Goal: Answer question/provide support

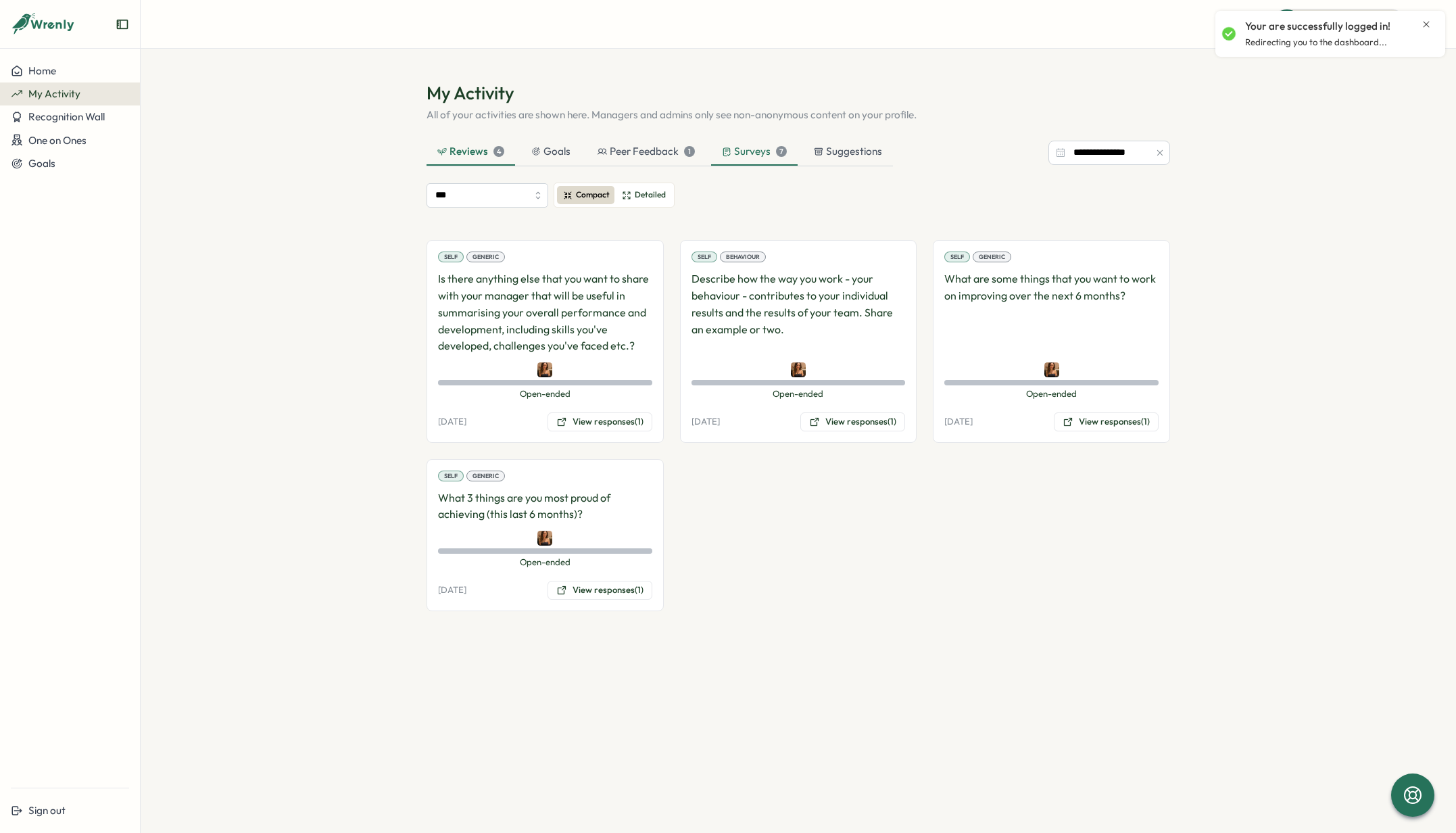
click at [749, 148] on div "Surveys 7" at bounding box center [754, 151] width 65 height 15
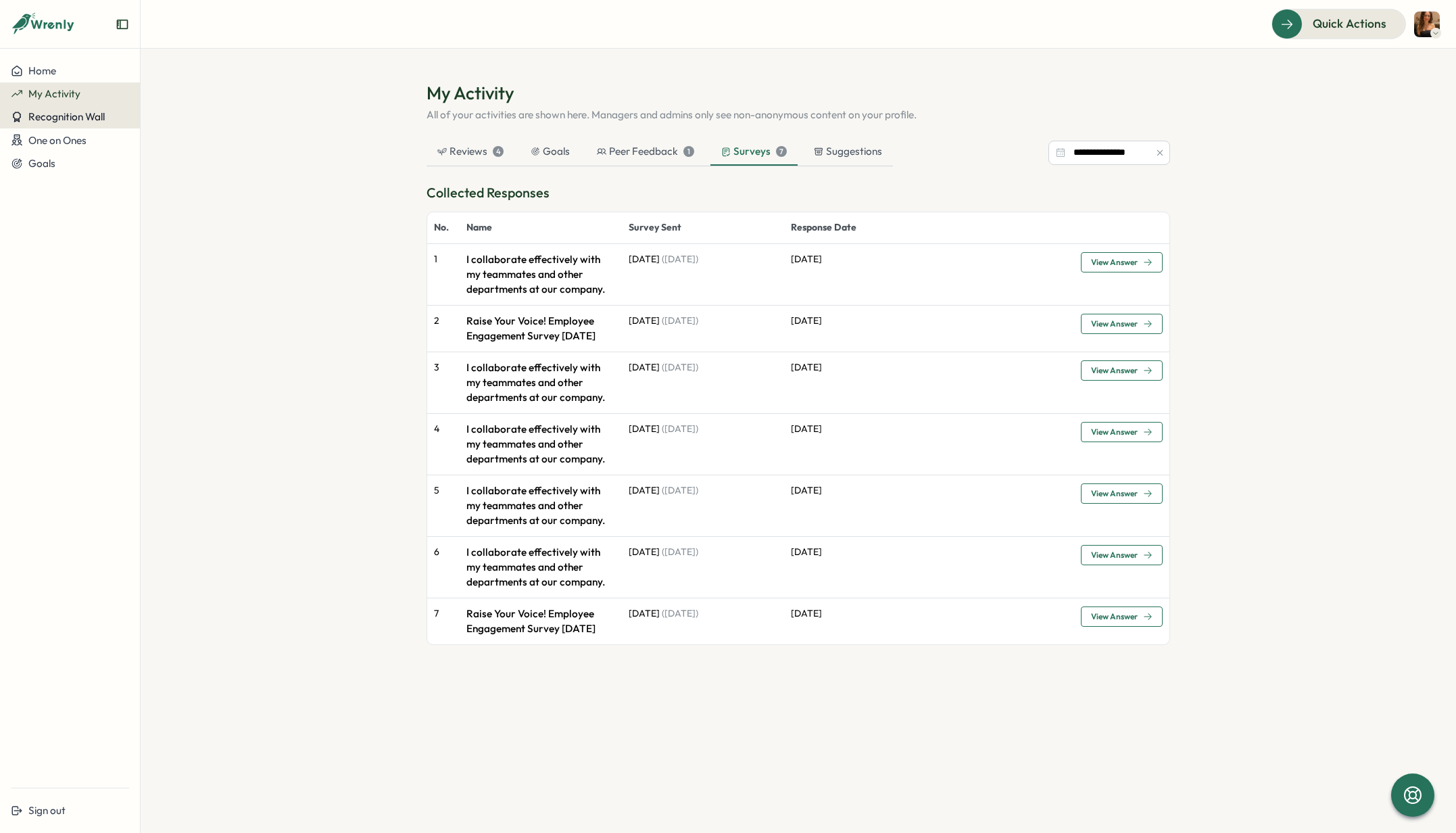
click at [75, 125] on button "Recognition Wall" at bounding box center [70, 117] width 140 height 23
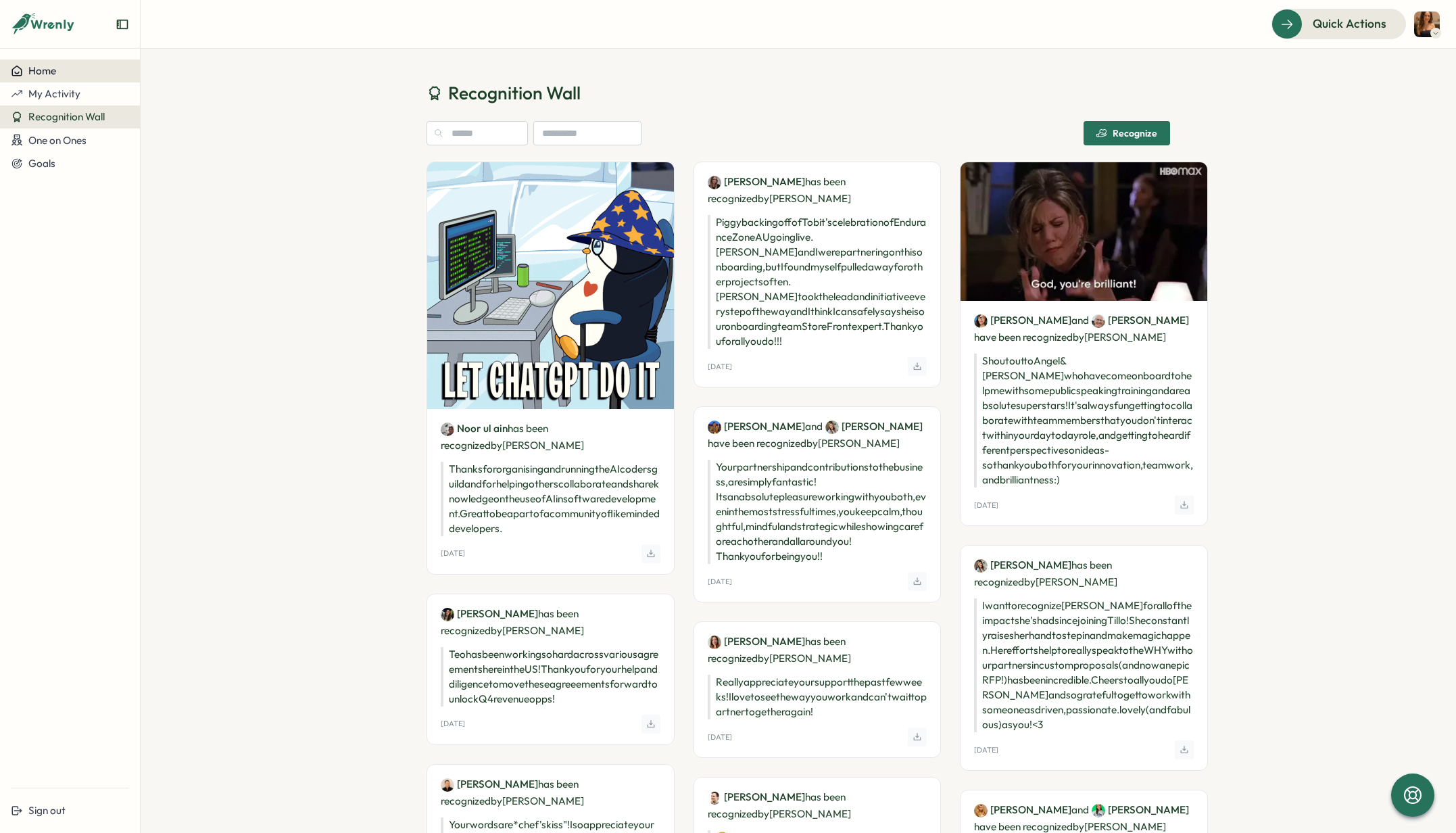
click at [60, 62] on button "Home" at bounding box center [70, 71] width 140 height 23
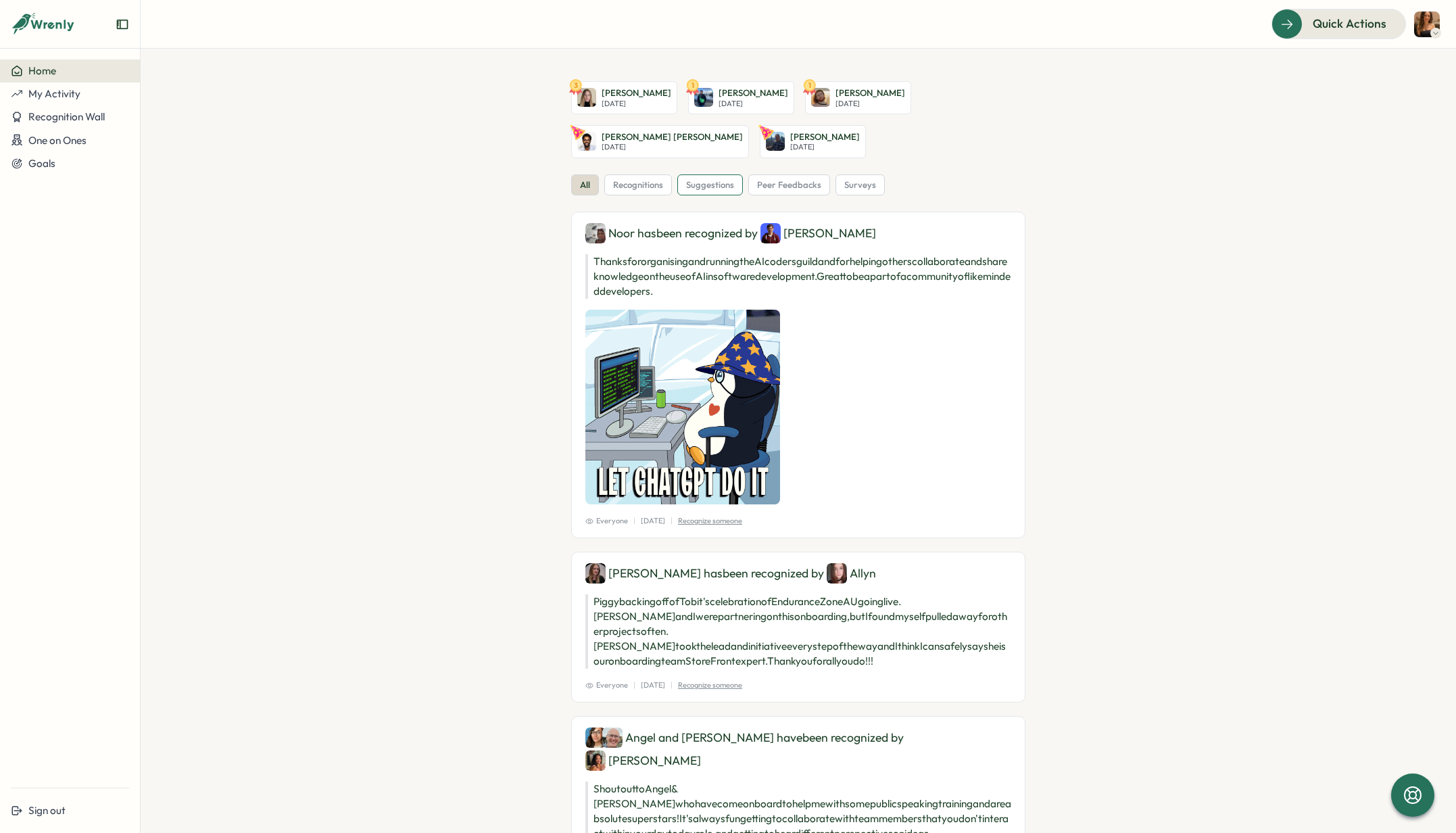
click at [721, 189] on span "suggestions" at bounding box center [710, 185] width 48 height 12
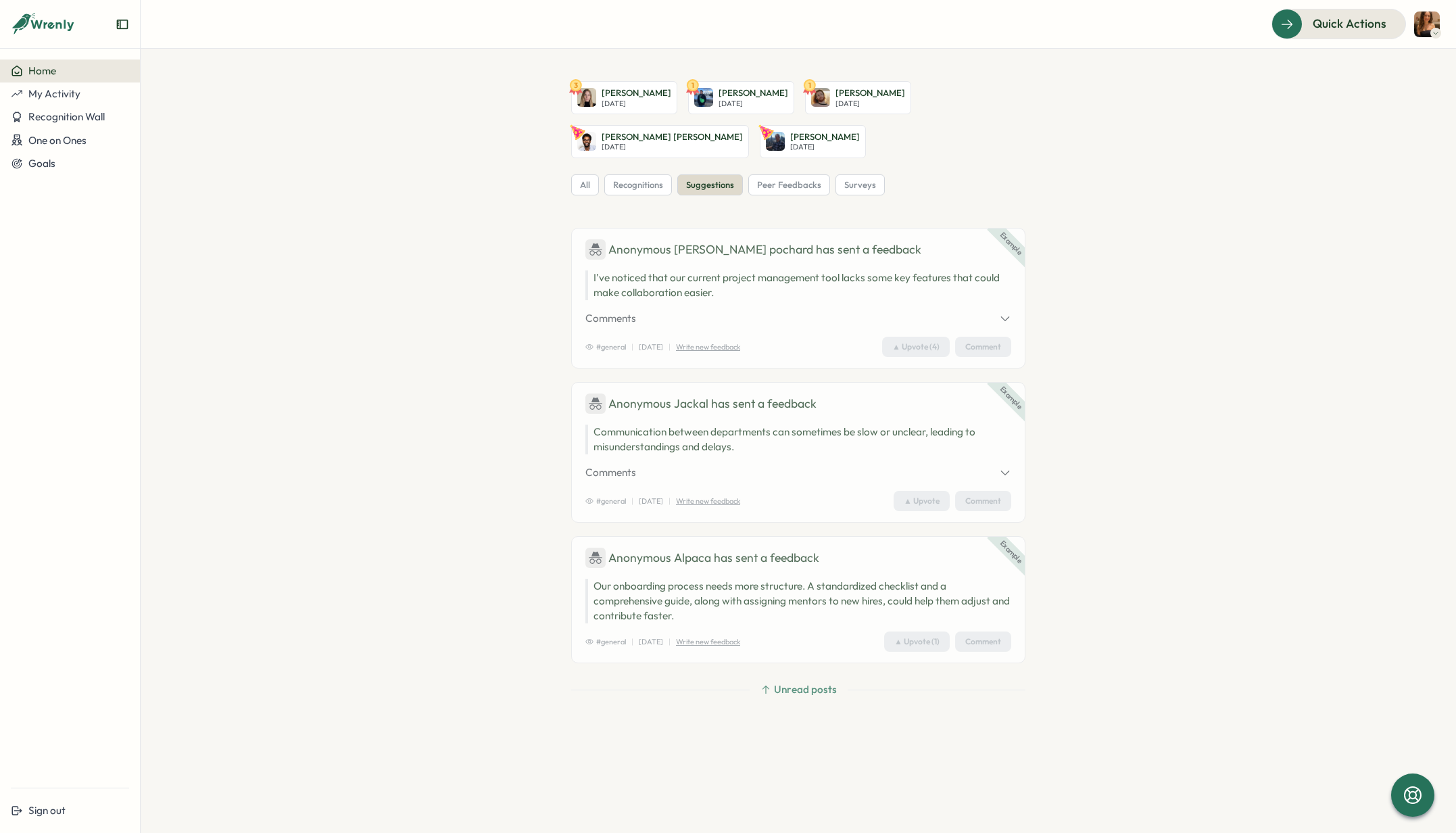
click at [647, 170] on div "3 [PERSON_NAME][DATE] 1 [PERSON_NAME][DATE] 1 [PERSON_NAME] [DATE] [PERSON_NAME…" at bounding box center [799, 413] width 454 height 664
click at [651, 184] on span "recognitions" at bounding box center [638, 185] width 50 height 12
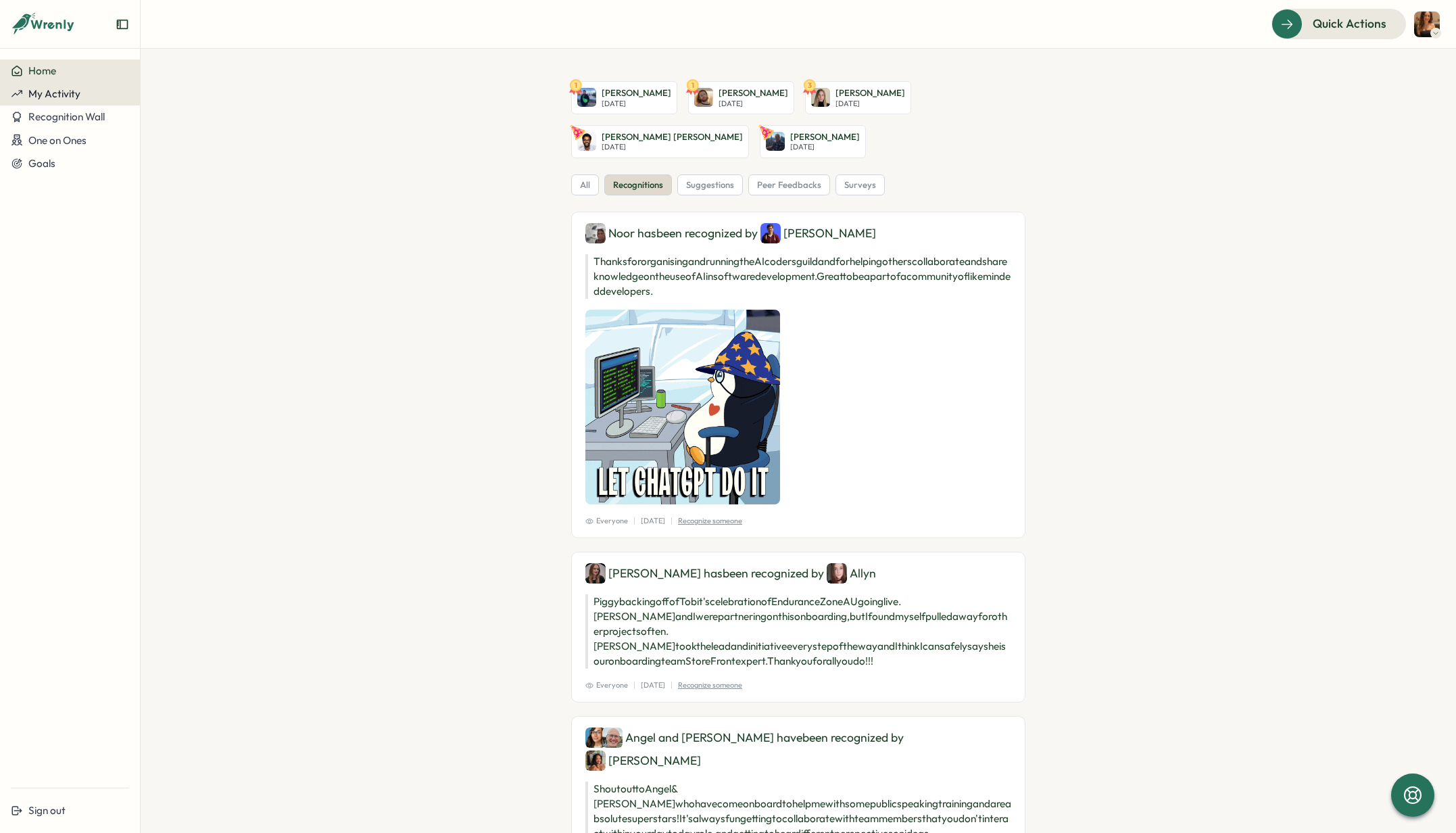
click at [92, 102] on button "My Activity" at bounding box center [70, 94] width 140 height 23
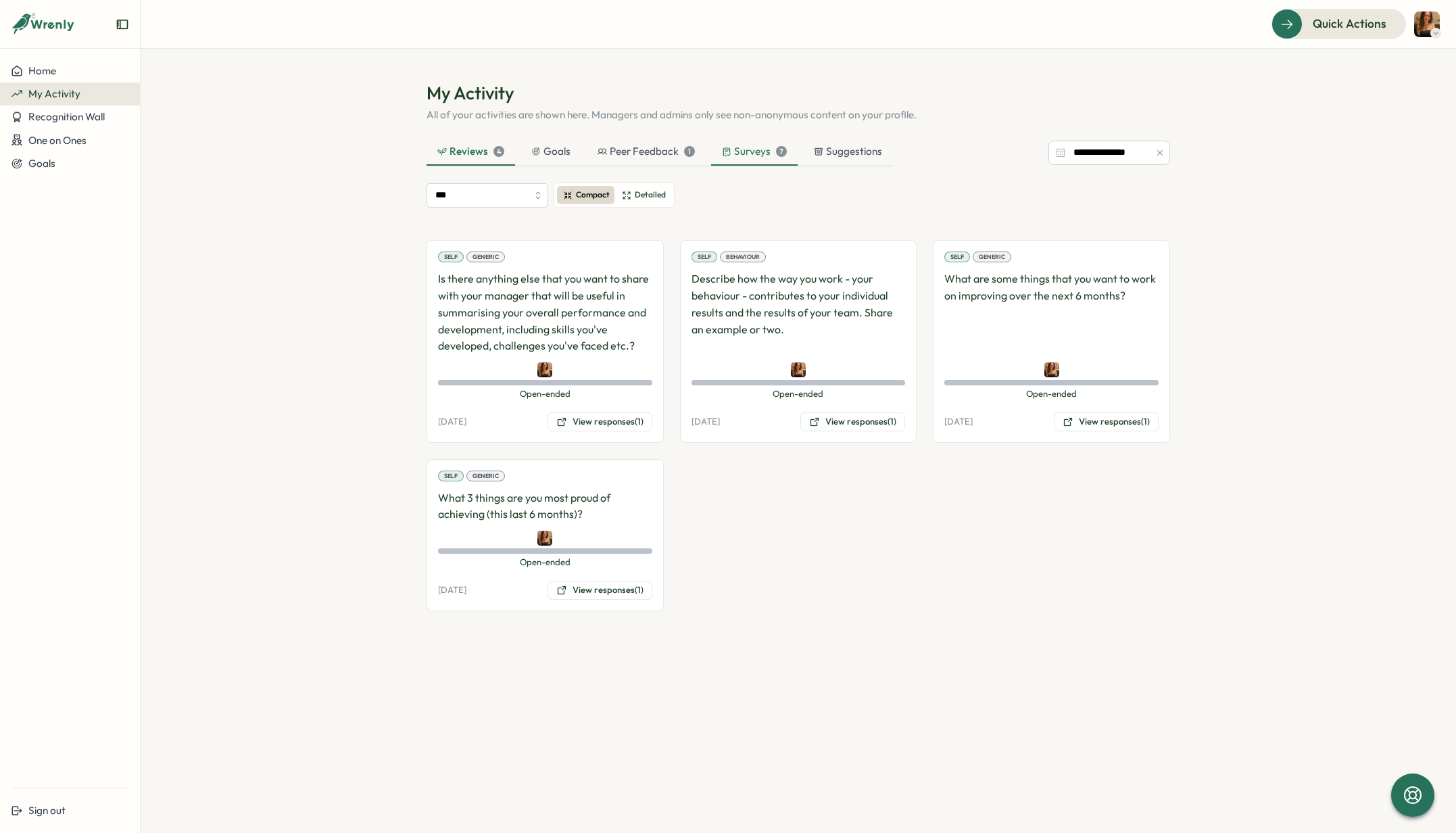
click at [776, 154] on div "7" at bounding box center [781, 151] width 11 height 11
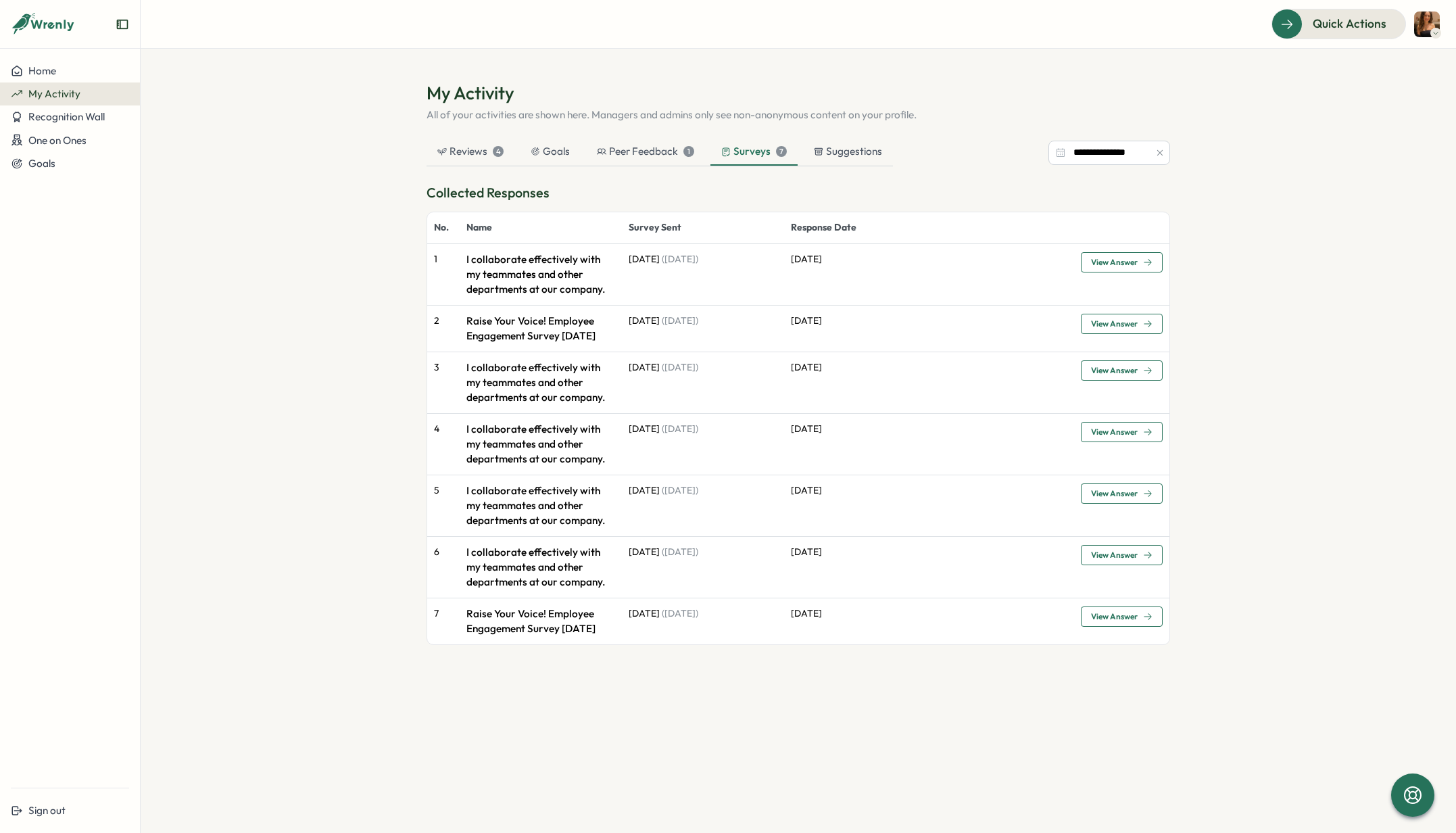
click at [1105, 268] on span "View Answer" at bounding box center [1121, 262] width 61 height 19
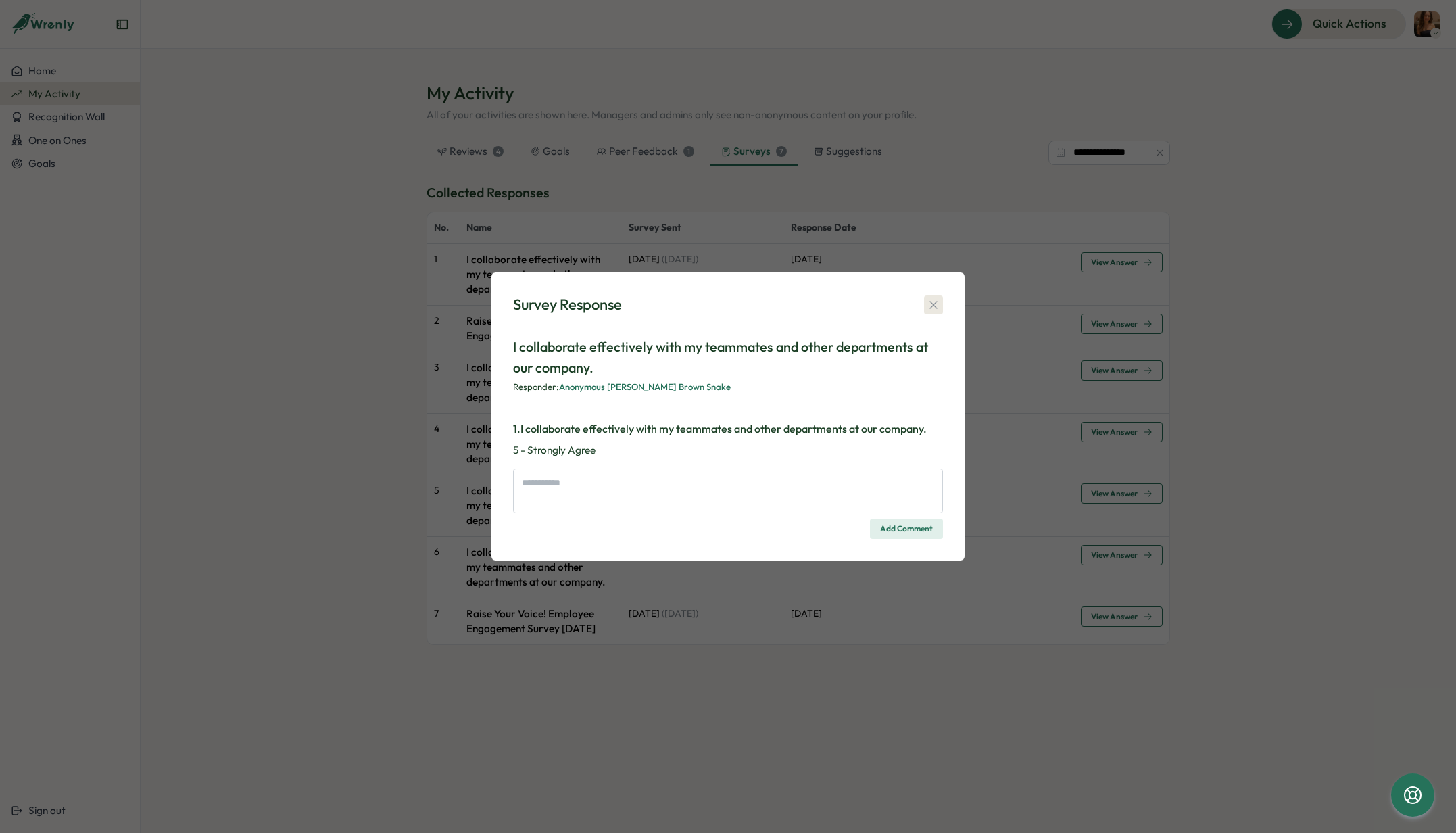
click at [928, 302] on icon "button" at bounding box center [934, 305] width 14 height 14
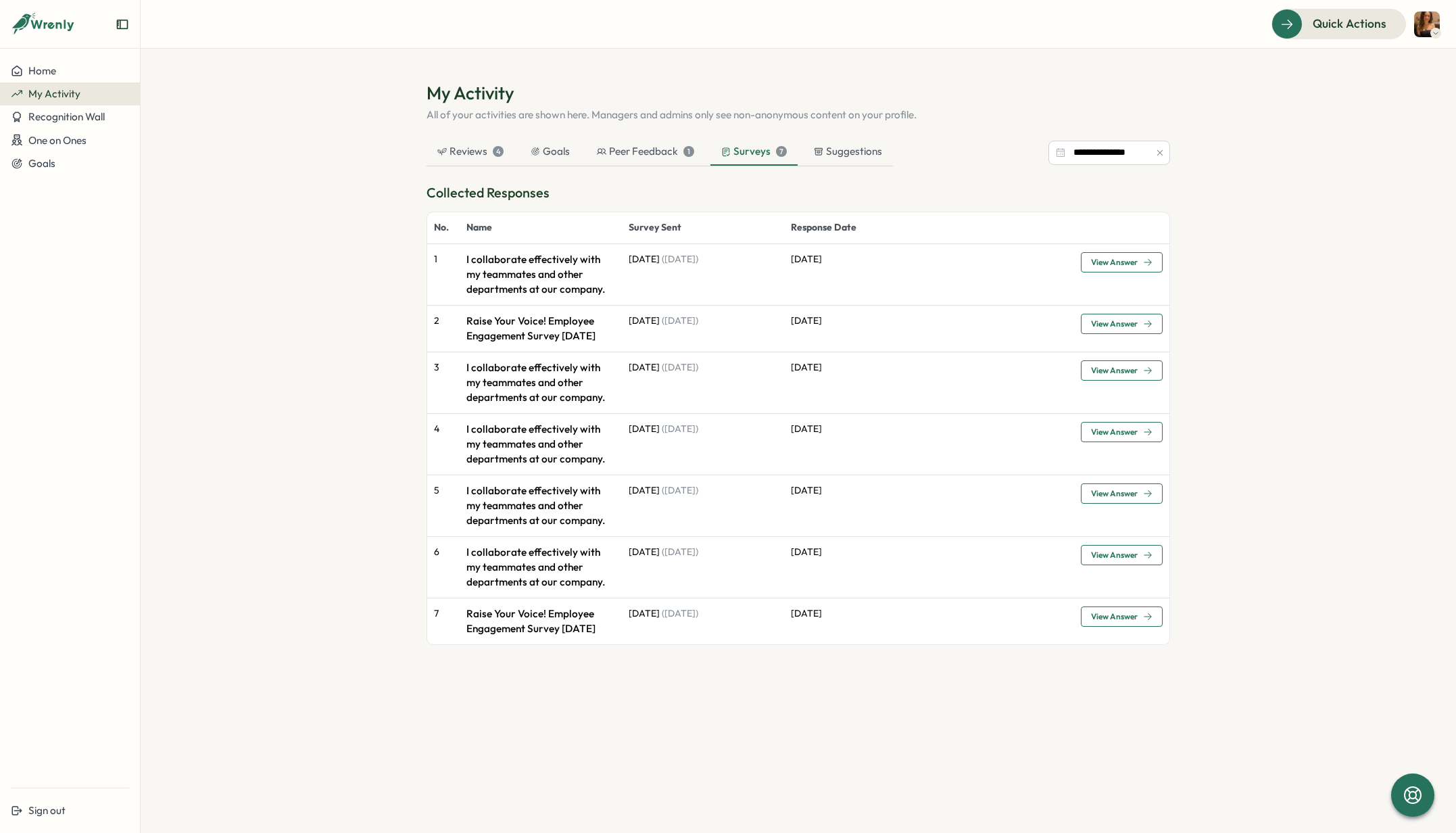
click at [552, 288] on p "I collaborate effectively with my teammates and other departments at our compan…" at bounding box center [540, 275] width 149 height 45
click at [1106, 328] on span "View Answer" at bounding box center [1114, 324] width 46 height 8
type textarea "*"
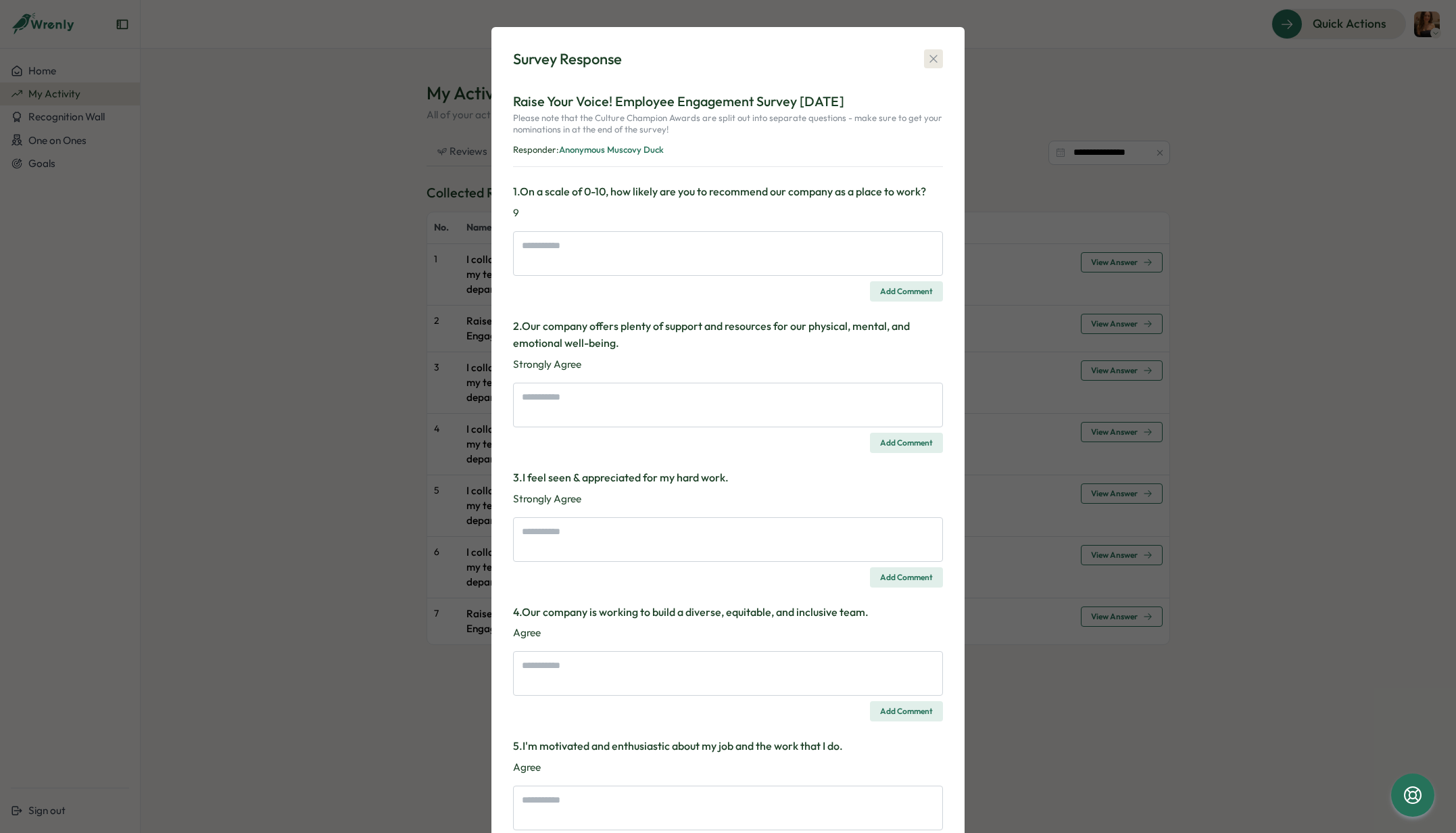
click at [934, 65] on icon "button" at bounding box center [934, 59] width 14 height 14
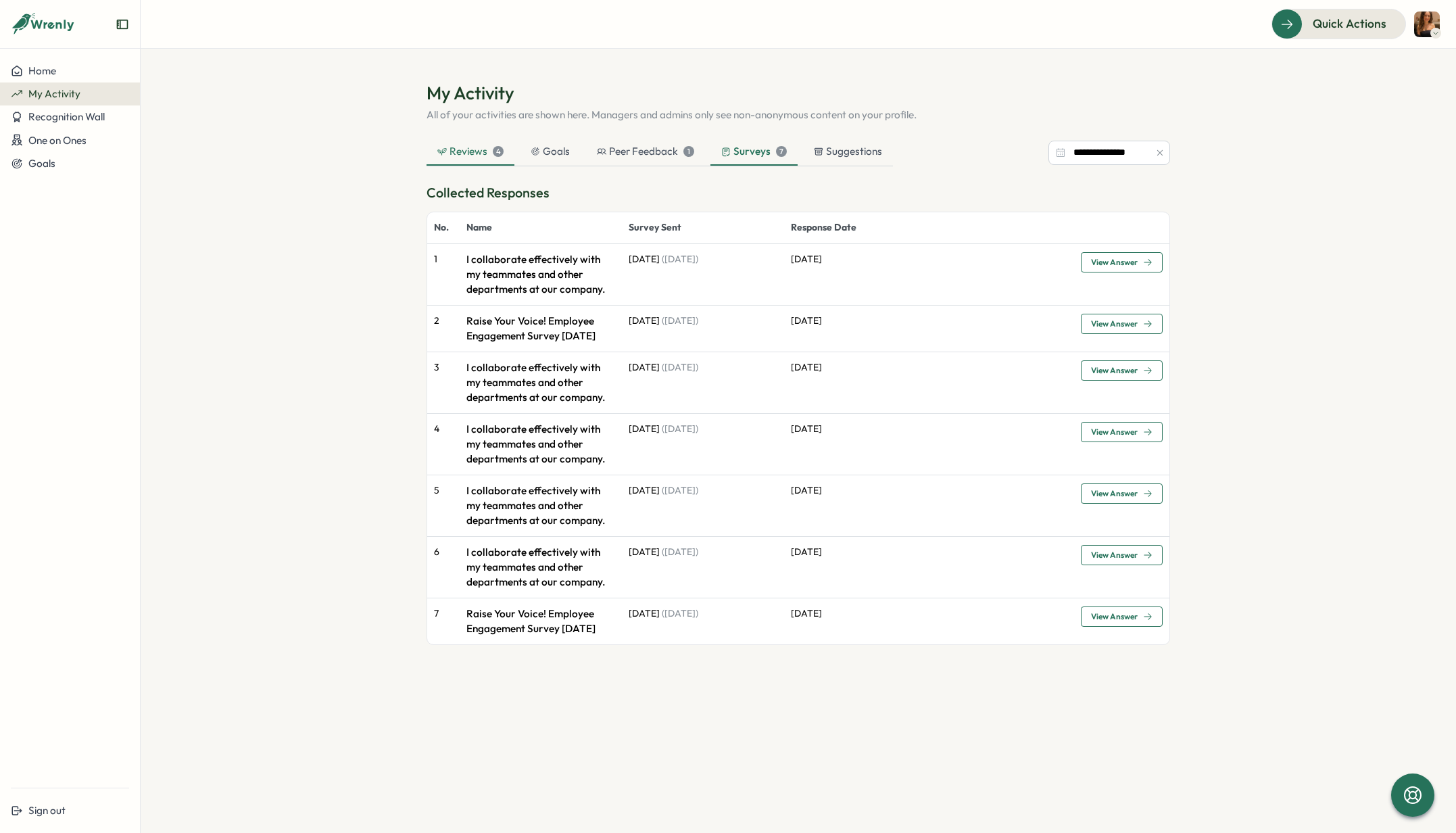
click at [478, 154] on div "Reviews 4" at bounding box center [470, 151] width 66 height 15
